Goal: Task Accomplishment & Management: Use online tool/utility

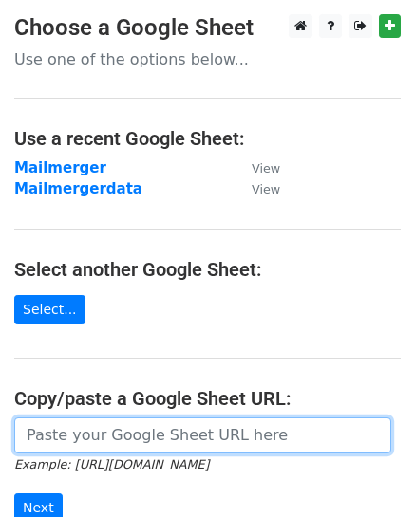
click at [146, 432] on input "url" at bounding box center [202, 436] width 377 height 36
click at [84, 440] on input "url" at bounding box center [202, 436] width 377 height 36
paste input "https://docs.google.com/spreadsheets/d/1ccMSiXkBaR0Q7ikp-SKIxYqZrD0Nn_vmtXVPm-e…"
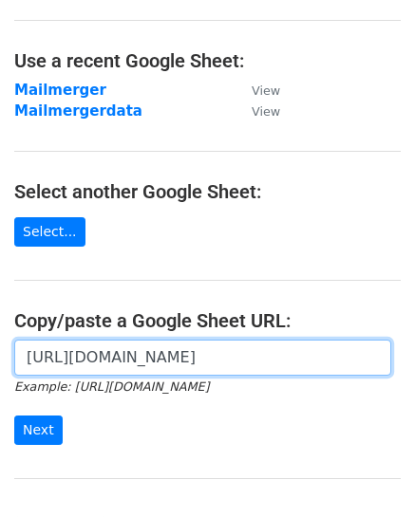
scroll to position [190, 0]
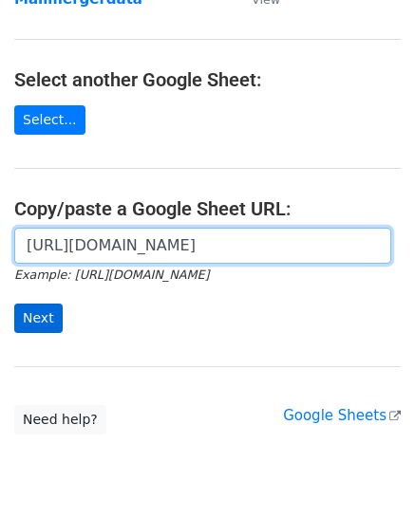
type input "https://docs.google.com/spreadsheets/d/1ccMSiXkBaR0Q7ikp-SKIxYqZrD0Nn_vmtXVPm-e…"
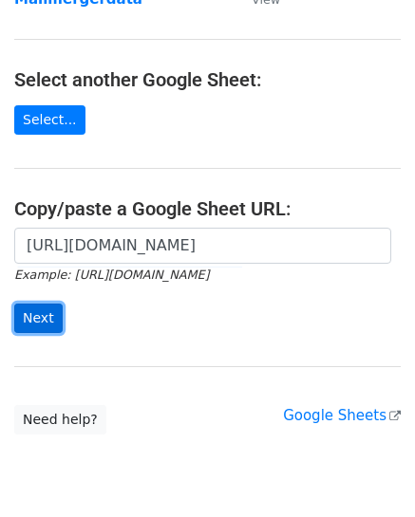
click at [34, 317] on input "Next" at bounding box center [38, 318] width 48 height 29
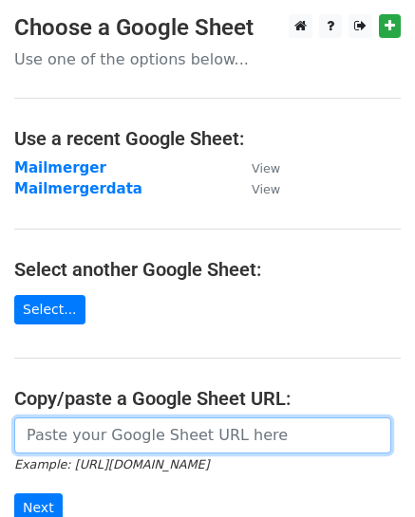
click at [116, 427] on input "url" at bounding box center [202, 436] width 377 height 36
paste input "https://docs.google.com/spreadsheets/d/1ccMSiXkBaR0Q7ikp-SKIxYqZrD0Nn_vmtXVPm-e…"
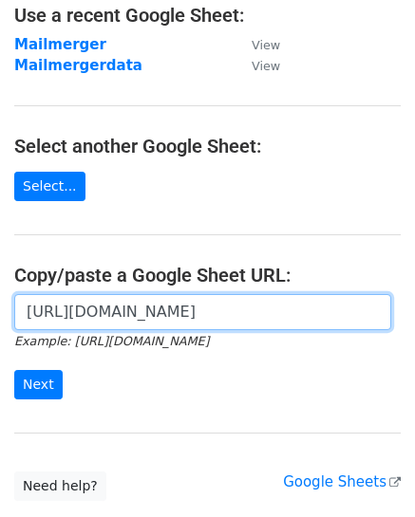
scroll to position [254, 0]
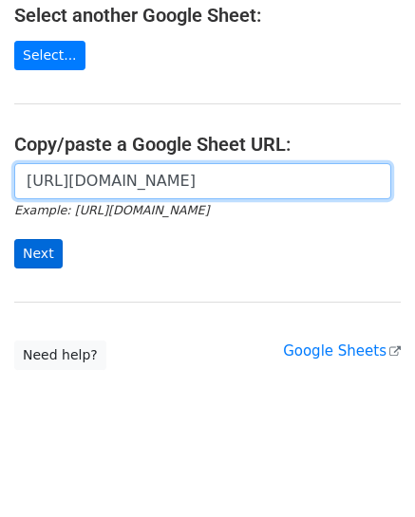
type input "https://docs.google.com/spreadsheets/d/1ccMSiXkBaR0Q7ikp-SKIxYqZrD0Nn_vmtXVPm-e…"
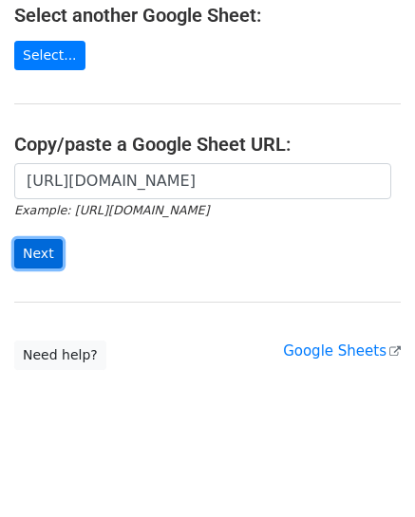
click at [29, 251] on input "Next" at bounding box center [38, 253] width 48 height 29
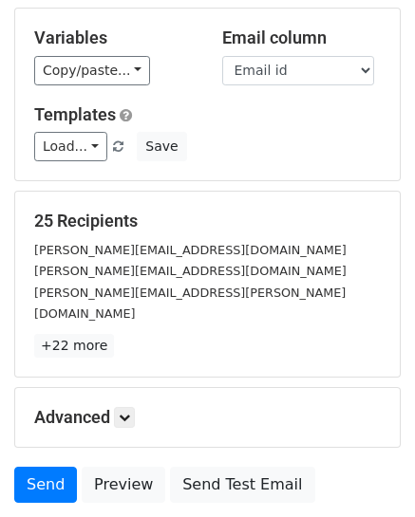
scroll to position [216, 0]
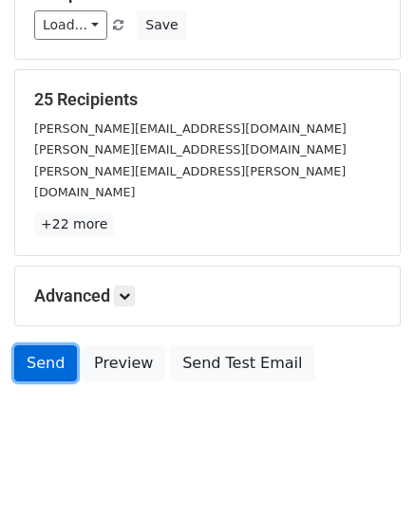
click at [40, 345] on link "Send" at bounding box center [45, 363] width 63 height 36
